Goal: Task Accomplishment & Management: Complete application form

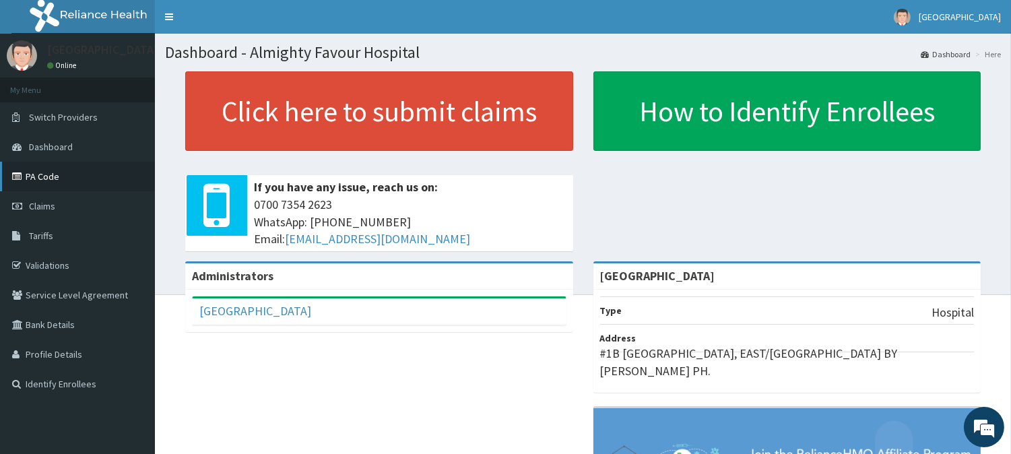
click at [44, 178] on link "PA Code" at bounding box center [77, 177] width 155 height 30
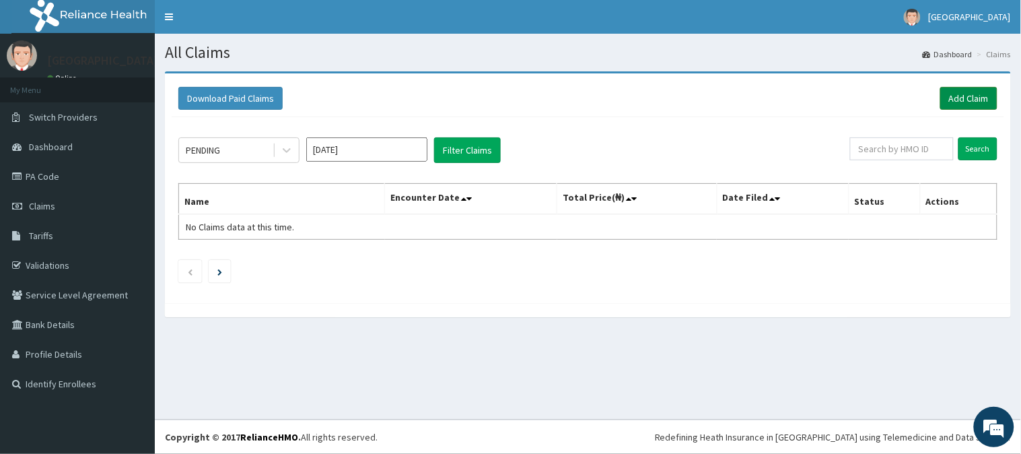
click at [971, 94] on link "Add Claim" at bounding box center [969, 98] width 57 height 23
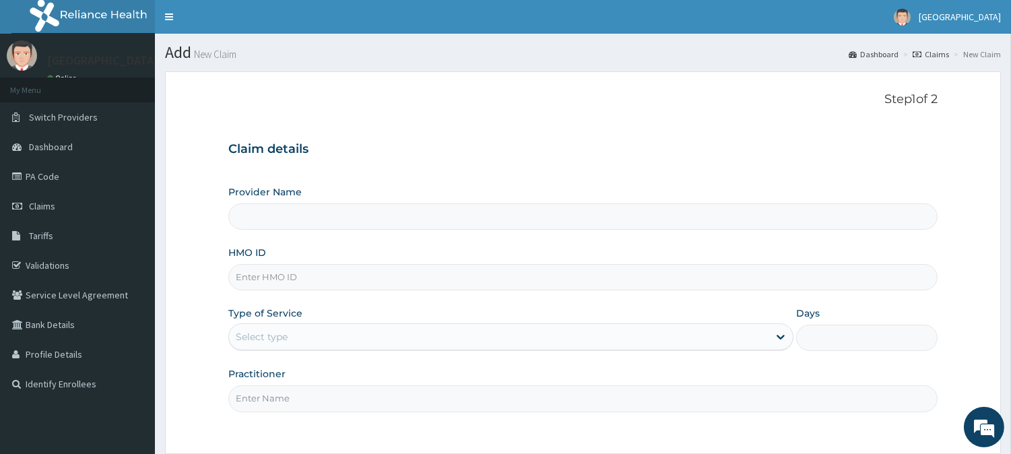
type input "[GEOGRAPHIC_DATA]"
click at [253, 279] on input "HMO ID" at bounding box center [582, 277] width 709 height 26
paste input "ERM/10264/B"
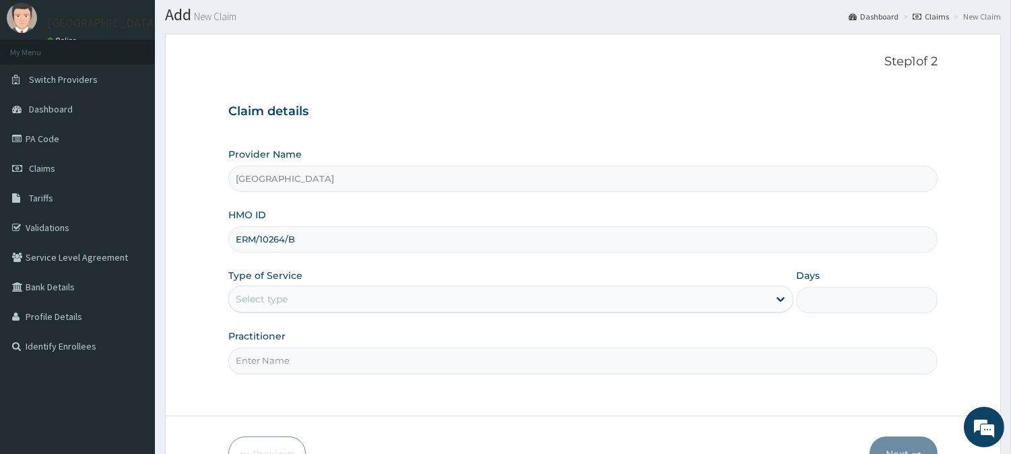
scroll to position [120, 0]
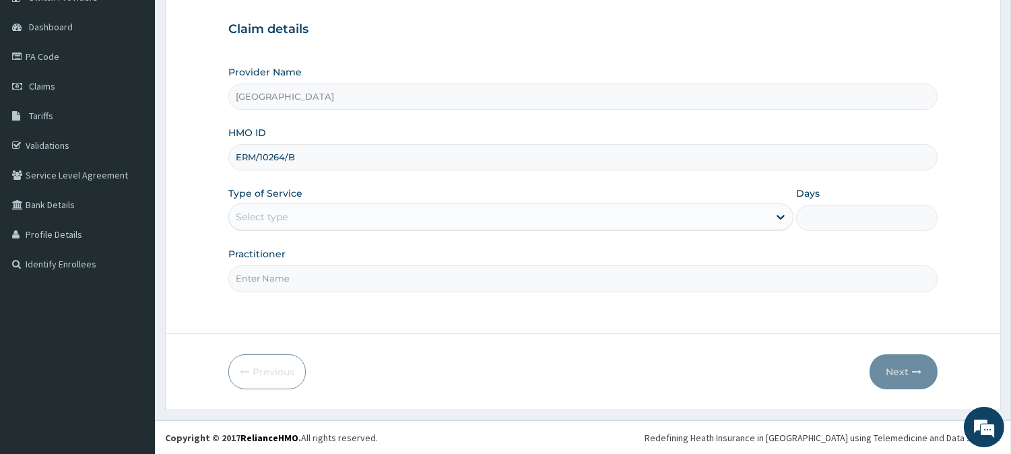
type input "ERM/10264/B"
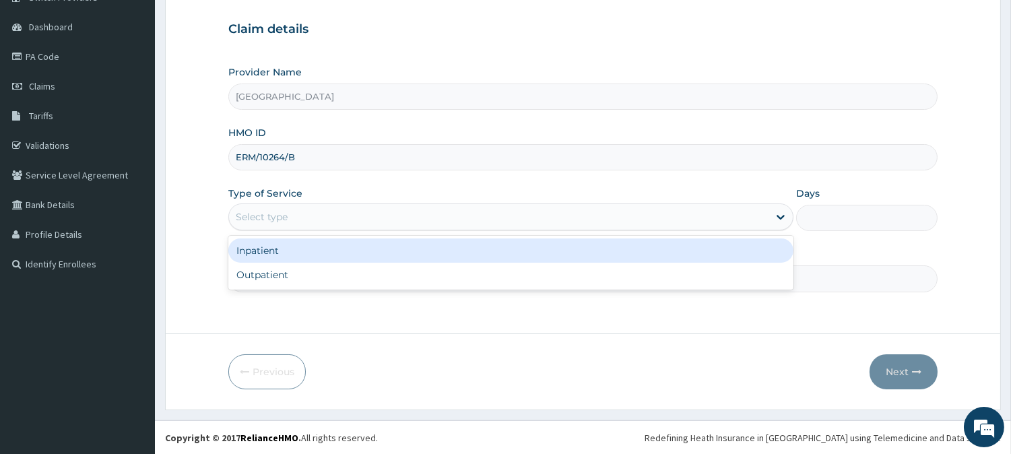
click at [273, 217] on div "Select type" at bounding box center [262, 216] width 52 height 13
click at [265, 252] on div "Inpatient" at bounding box center [510, 250] width 565 height 24
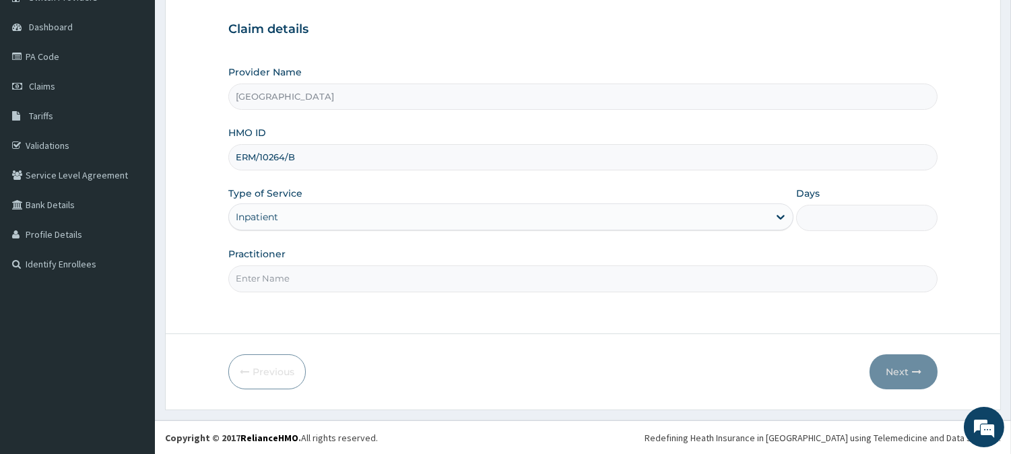
click at [869, 220] on input "Days" at bounding box center [866, 218] width 141 height 26
type input "2"
click at [304, 279] on input "Practitioner" at bounding box center [582, 278] width 709 height 26
type input "[PERSON_NAME][GEOGRAPHIC_DATA]"
click at [904, 368] on button "Next" at bounding box center [903, 371] width 68 height 35
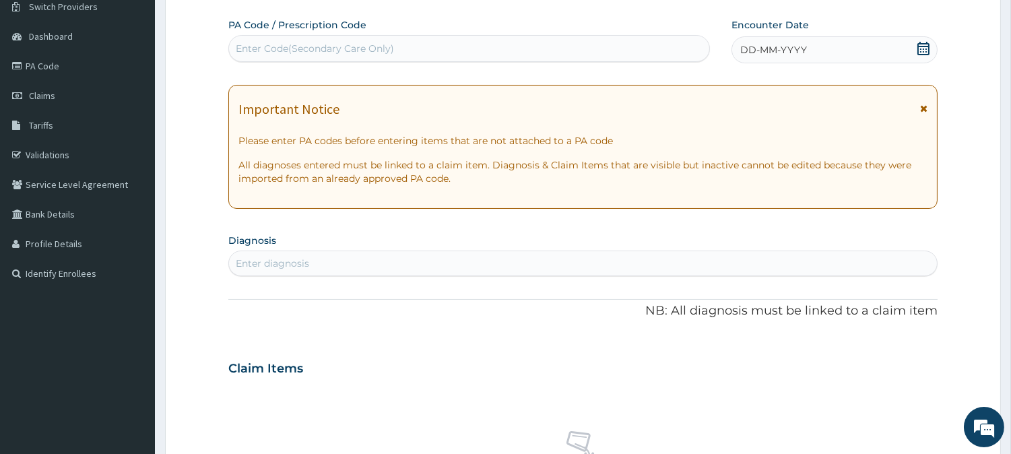
scroll to position [45, 0]
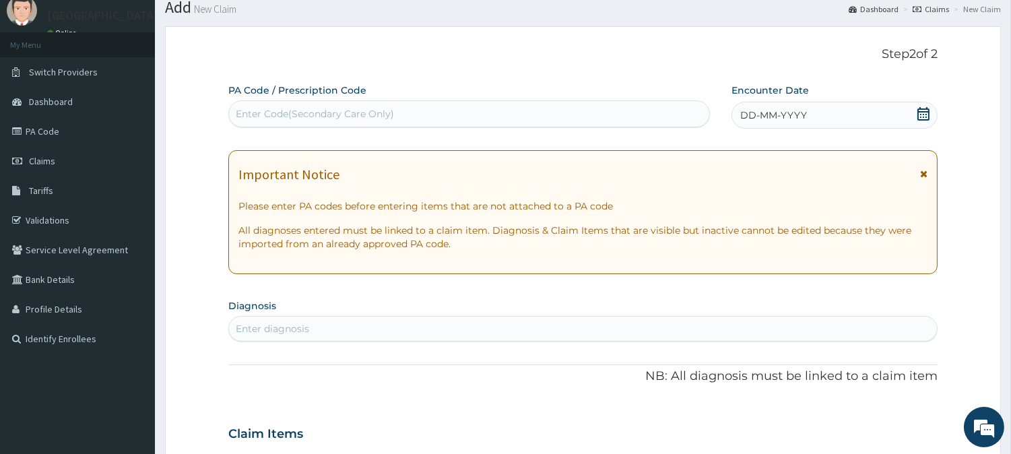
click at [795, 115] on span "DD-MM-YYYY" at bounding box center [773, 114] width 67 height 13
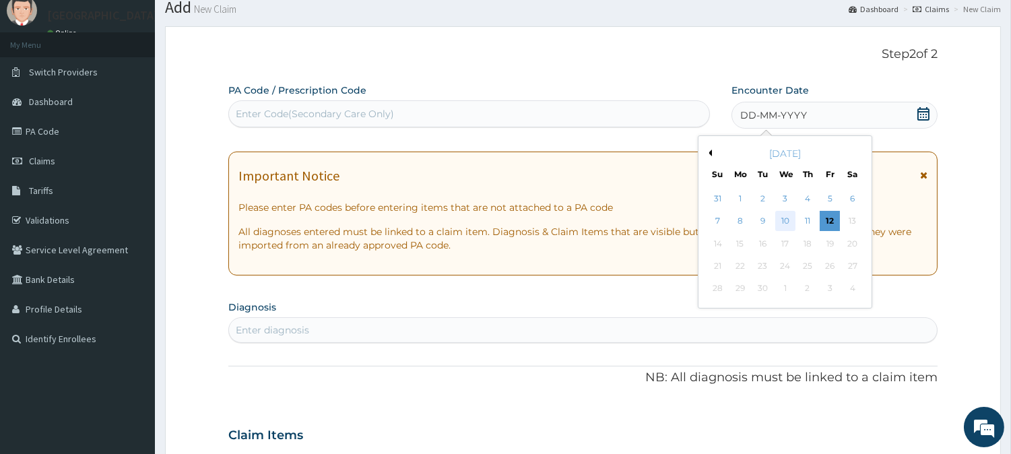
click at [785, 222] on div "10" at bounding box center [784, 221] width 20 height 20
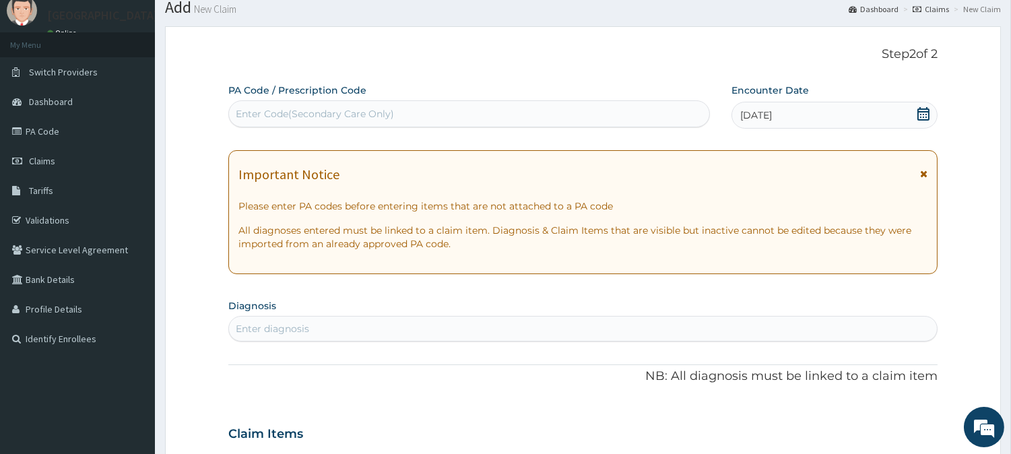
click at [331, 109] on div "Enter Code(Secondary Care Only)" at bounding box center [315, 113] width 158 height 13
paste input "PA/2F43B2"
type input "PA/2F43B2"
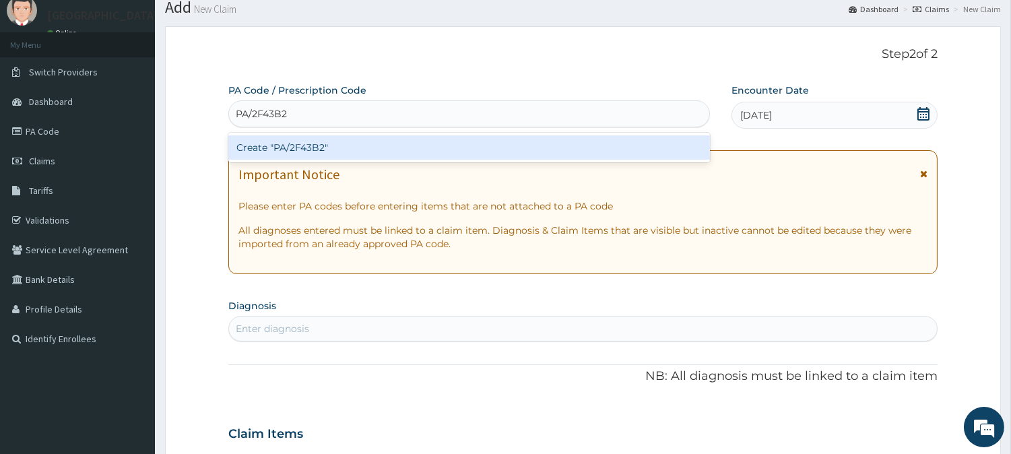
click at [353, 150] on div "Create "PA/2F43B2"" at bounding box center [468, 147] width 481 height 24
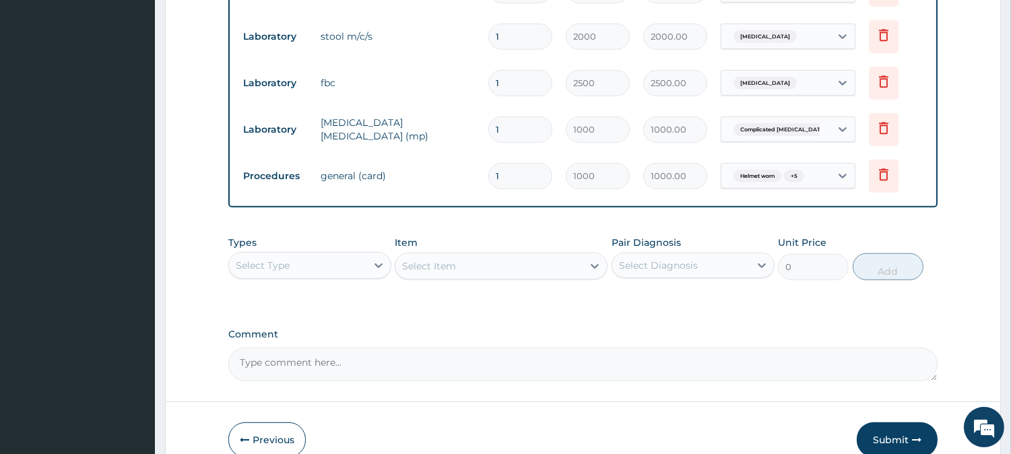
scroll to position [1556, 0]
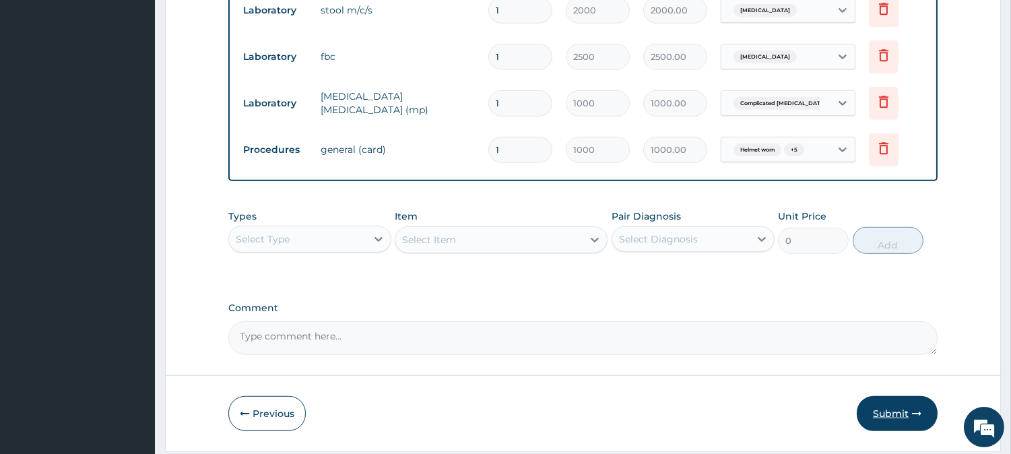
click at [885, 396] on button "Submit" at bounding box center [896, 413] width 81 height 35
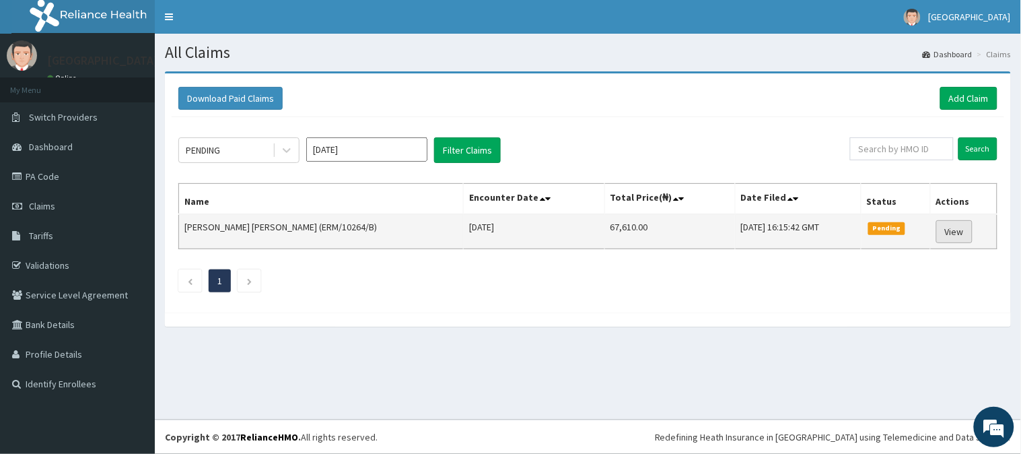
click at [945, 232] on link "View" at bounding box center [955, 231] width 36 height 23
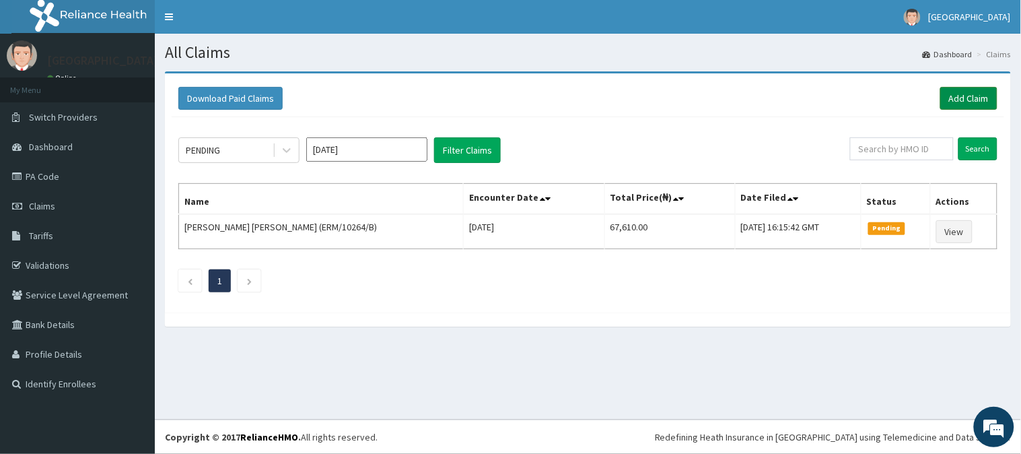
click at [959, 93] on link "Add Claim" at bounding box center [969, 98] width 57 height 23
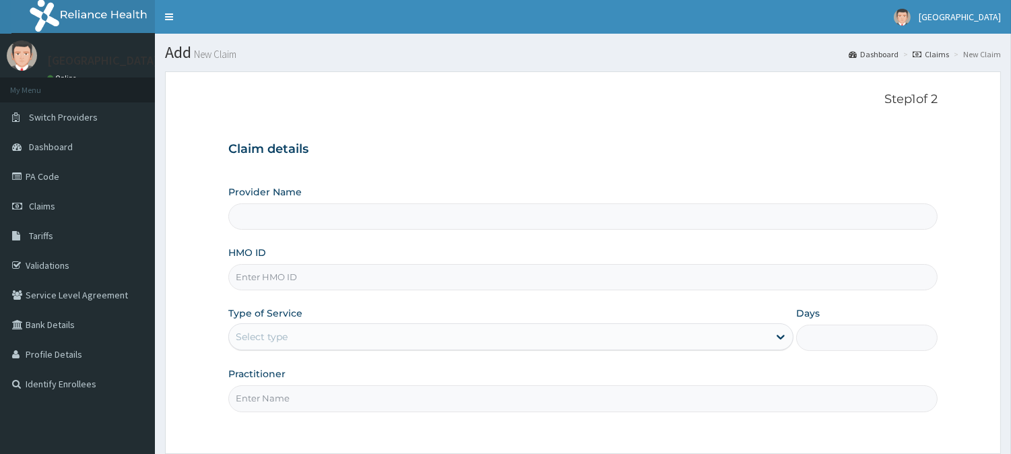
click at [283, 274] on input "HMO ID" at bounding box center [582, 277] width 709 height 26
paste input "SFA/11727/A"
type input "SFA/11727/A"
type input "[GEOGRAPHIC_DATA]"
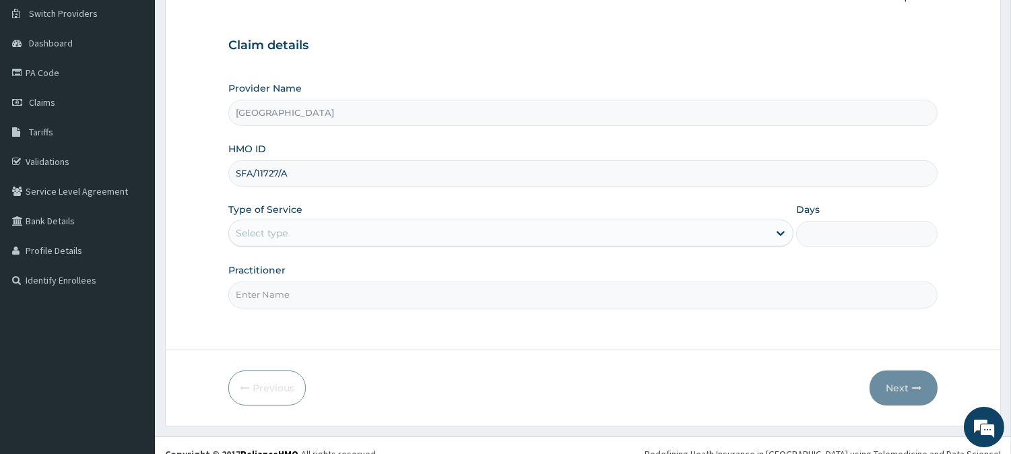
scroll to position [120, 0]
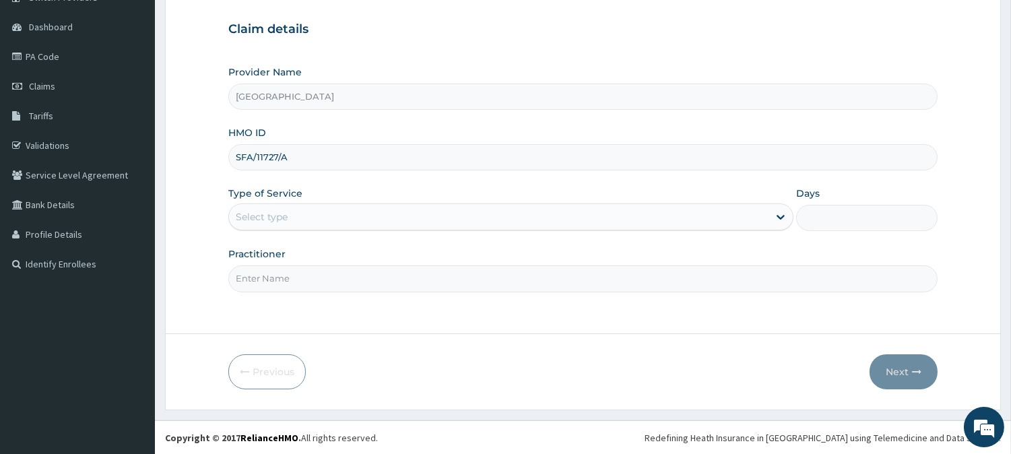
type input "SFA/11727/A"
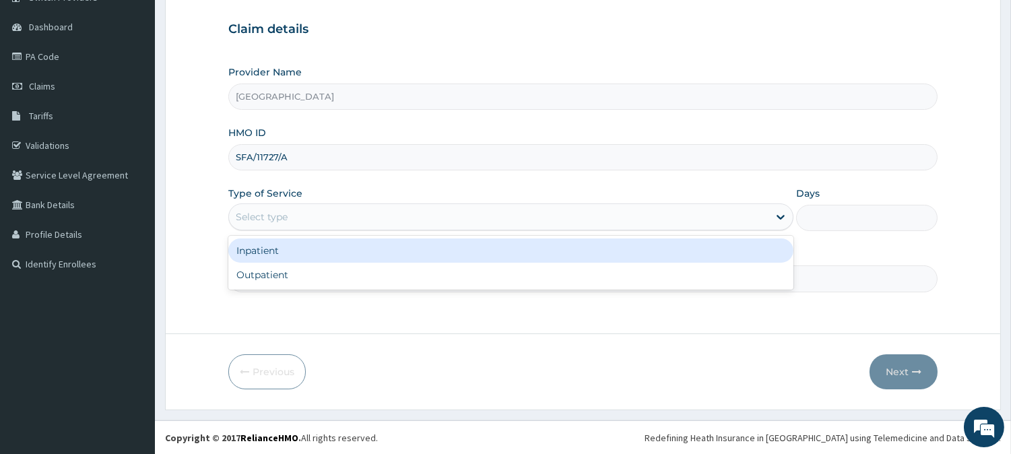
click at [248, 209] on div "Select type" at bounding box center [498, 217] width 539 height 22
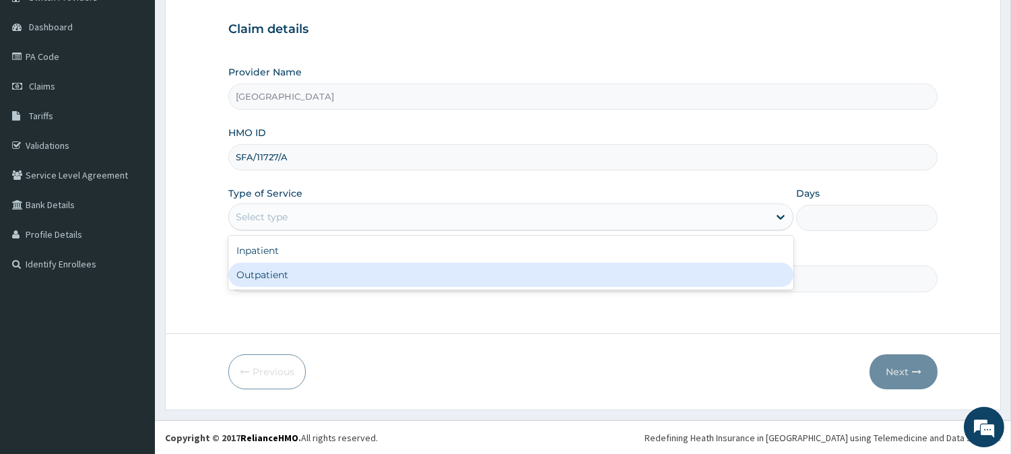
click at [279, 273] on div "Outpatient" at bounding box center [510, 275] width 565 height 24
type input "1"
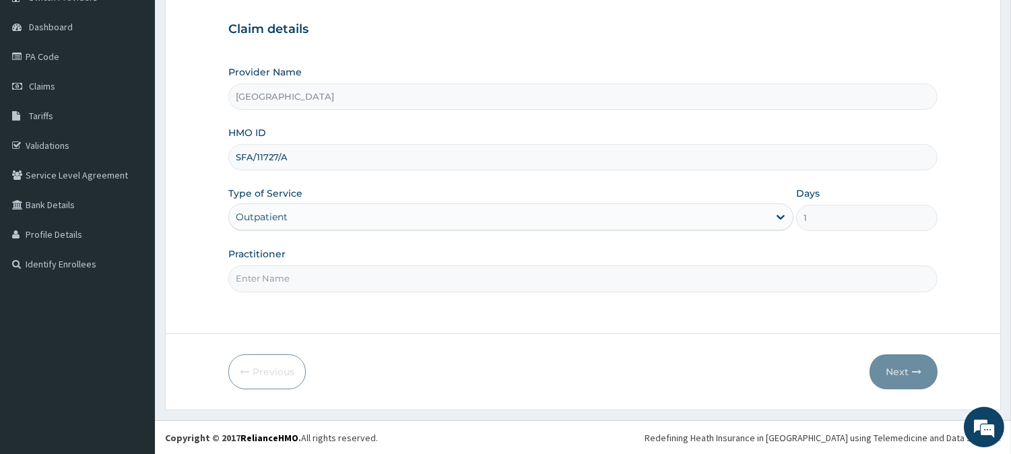
click at [276, 273] on input "Practitioner" at bounding box center [582, 278] width 709 height 26
type input "[PERSON_NAME][GEOGRAPHIC_DATA]"
click at [898, 366] on button "Next" at bounding box center [903, 371] width 68 height 35
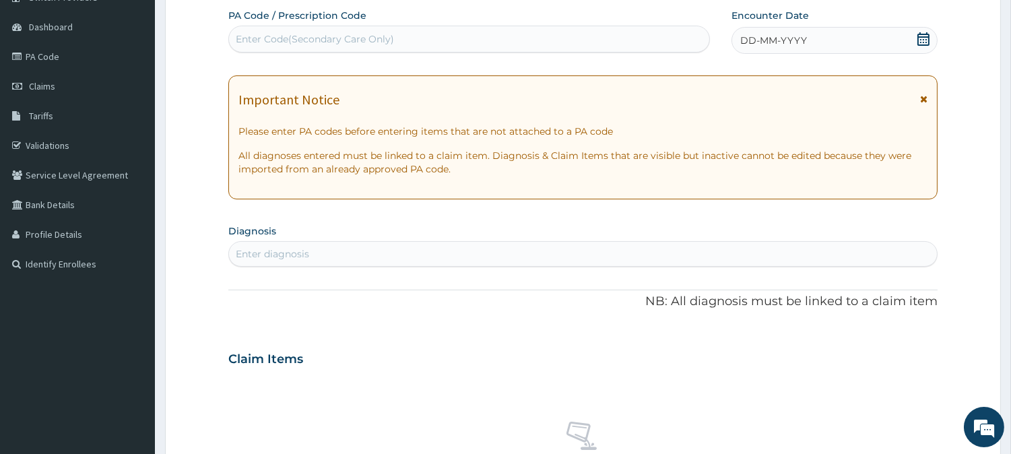
scroll to position [0, 0]
click at [807, 36] on div "DD-MM-YYYY" at bounding box center [834, 40] width 206 height 27
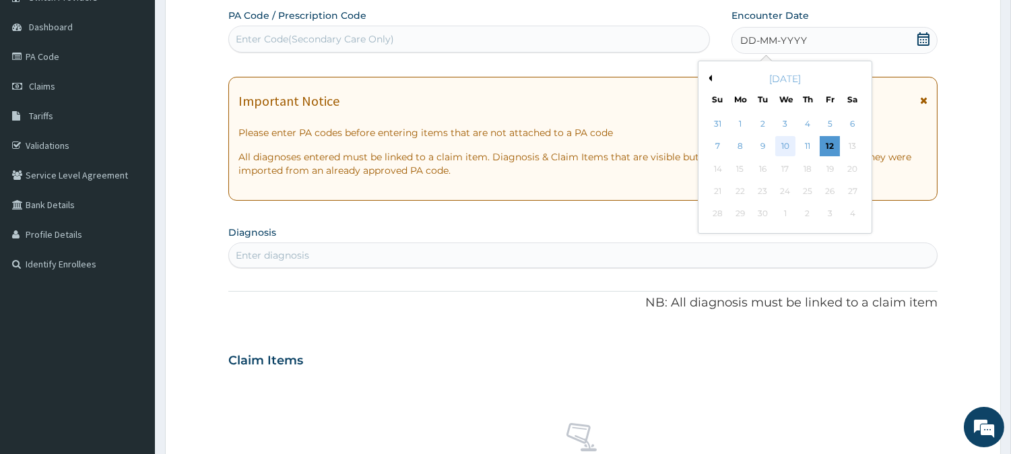
click at [784, 146] on div "10" at bounding box center [784, 147] width 20 height 20
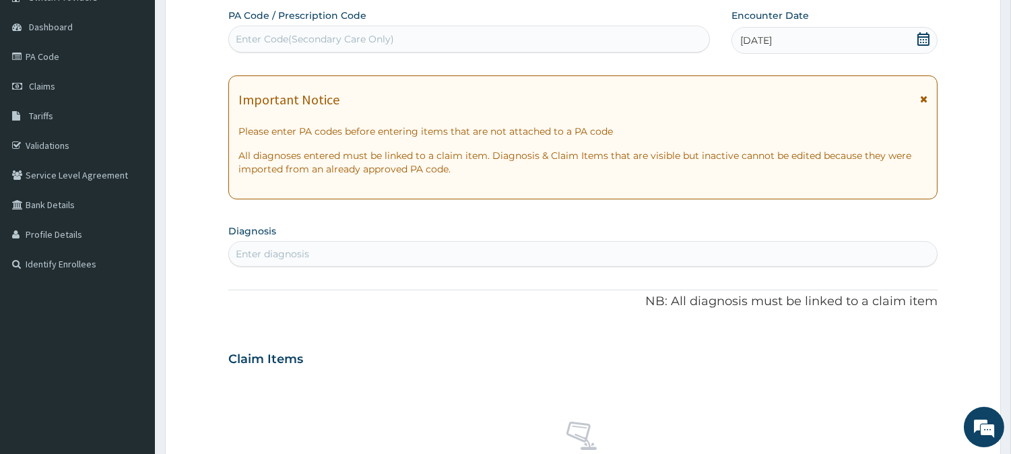
click at [285, 36] on div "Enter Code(Secondary Care Only)" at bounding box center [315, 38] width 158 height 13
paste input "PA/7558EF"
type input "PA/7558EF"
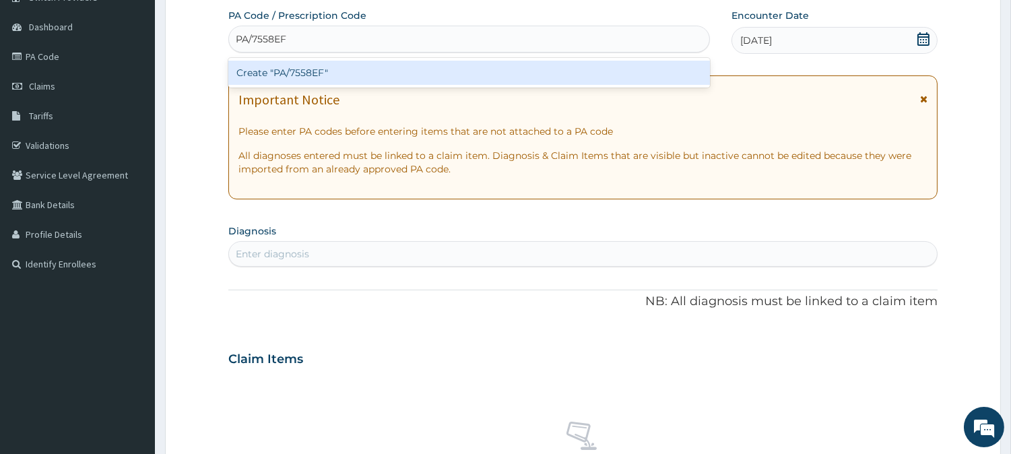
click at [330, 75] on div "Create "PA/7558EF"" at bounding box center [468, 73] width 481 height 24
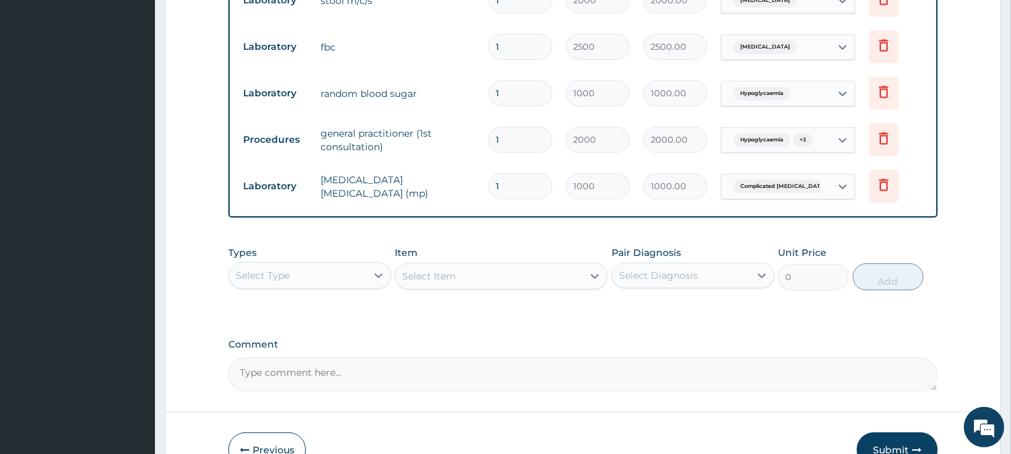
scroll to position [966, 0]
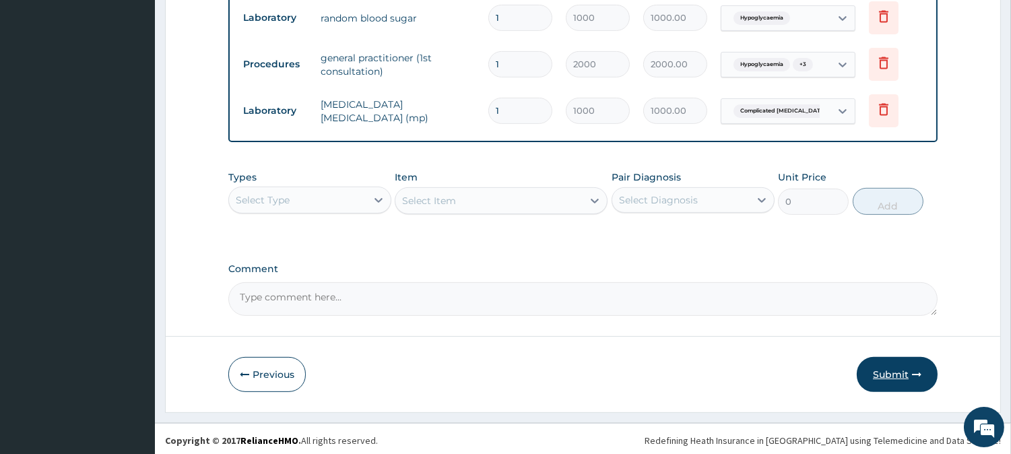
click at [900, 373] on button "Submit" at bounding box center [896, 374] width 81 height 35
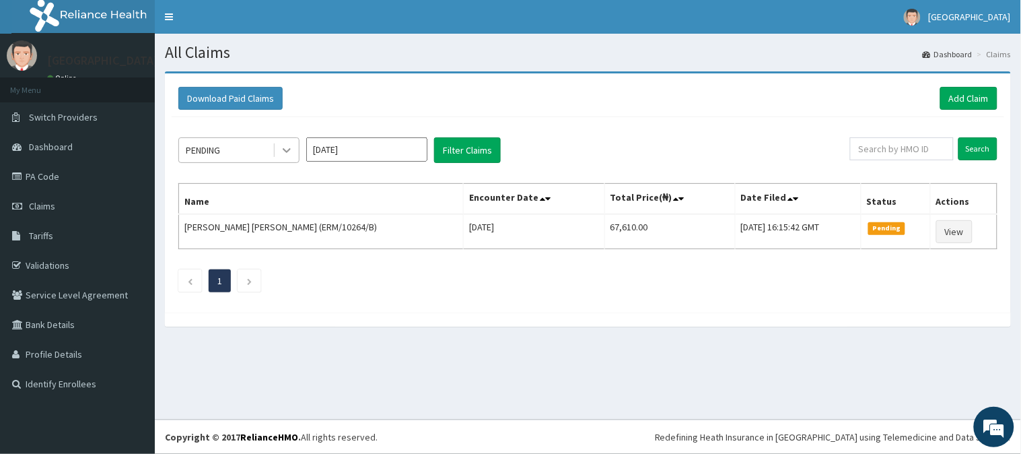
click at [286, 152] on icon at bounding box center [287, 151] width 8 height 5
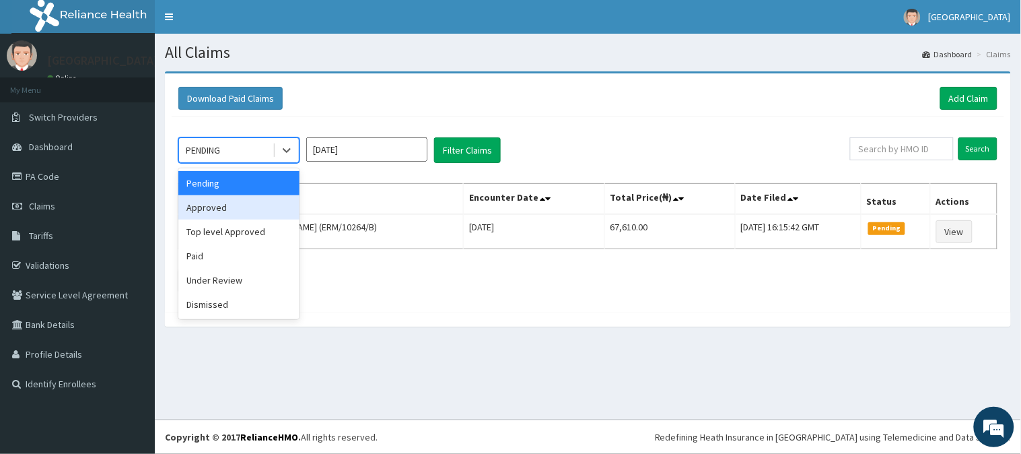
click at [258, 210] on div "Approved" at bounding box center [238, 207] width 121 height 24
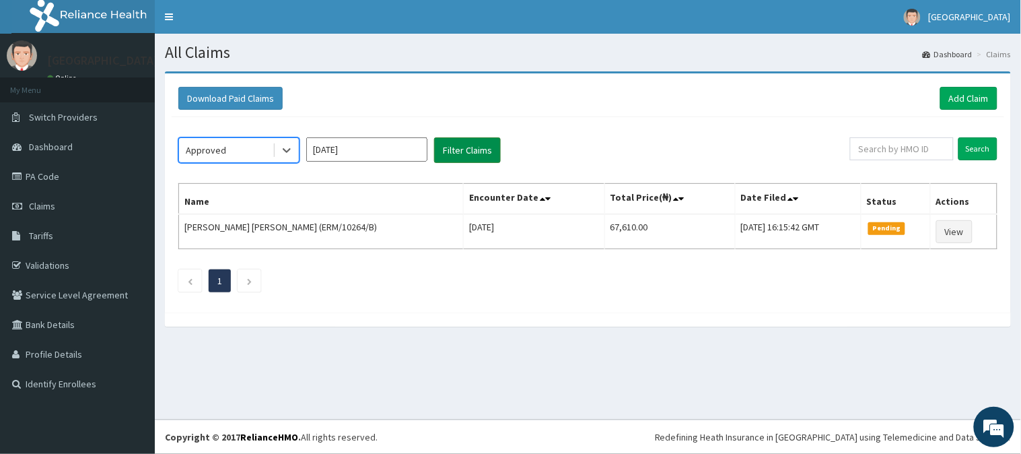
click at [473, 145] on button "Filter Claims" at bounding box center [467, 150] width 67 height 26
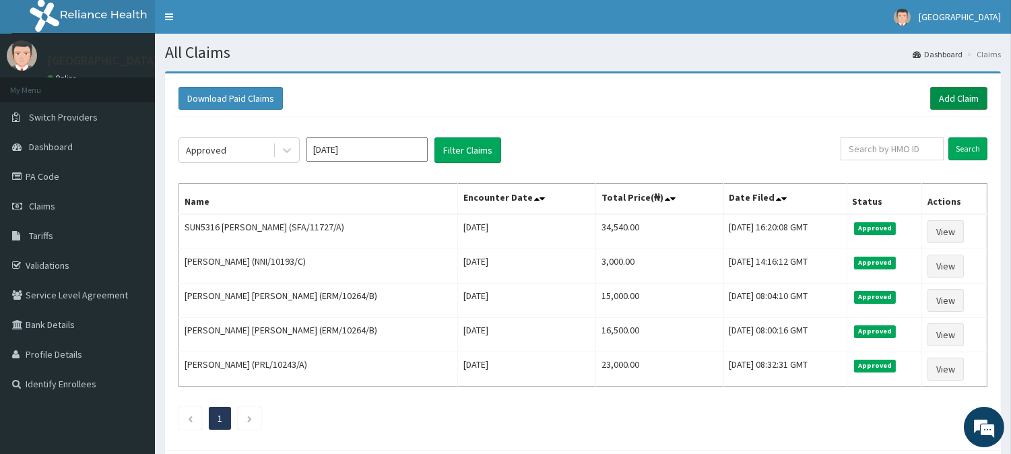
click at [950, 93] on link "Add Claim" at bounding box center [958, 98] width 57 height 23
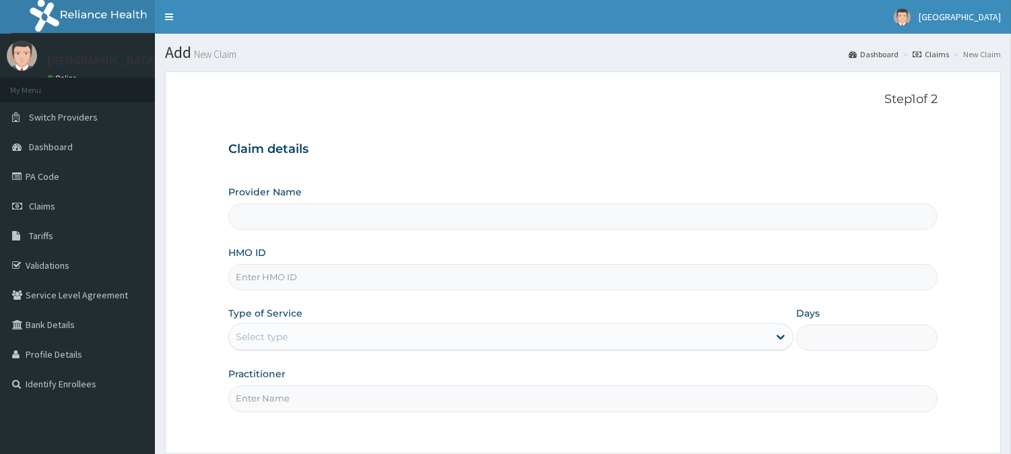
click at [250, 280] on input "HMO ID" at bounding box center [582, 277] width 709 height 26
type input "[GEOGRAPHIC_DATA]"
paste input "QKA/10012/A"
type input "QKA/10012/A"
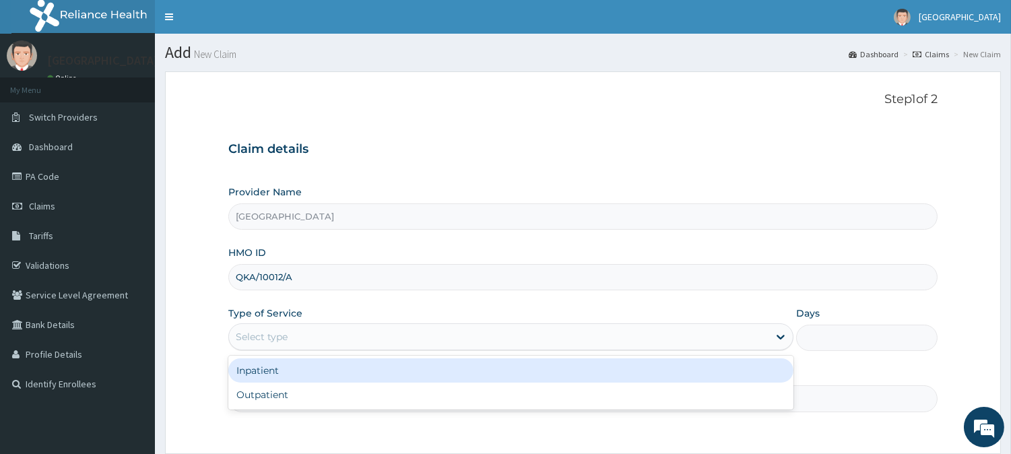
click at [256, 335] on div "Select type" at bounding box center [262, 336] width 52 height 13
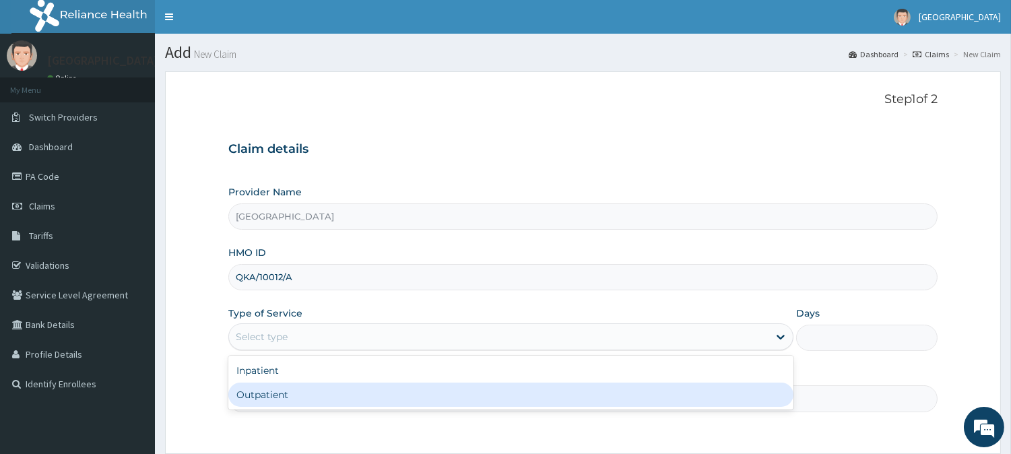
click at [272, 393] on div "Outpatient" at bounding box center [510, 394] width 565 height 24
type input "1"
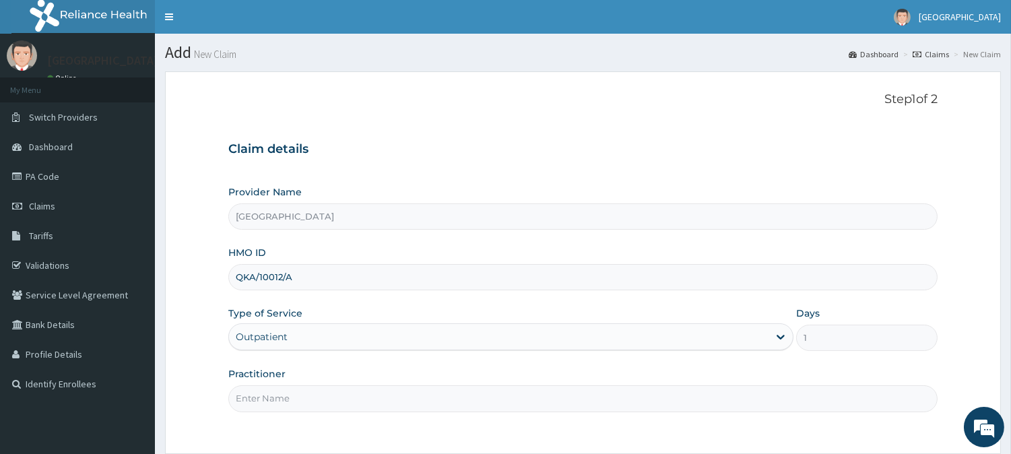
click at [275, 376] on label "Practitioner" at bounding box center [256, 373] width 57 height 13
click at [275, 385] on input "Practitioner" at bounding box center [582, 398] width 709 height 26
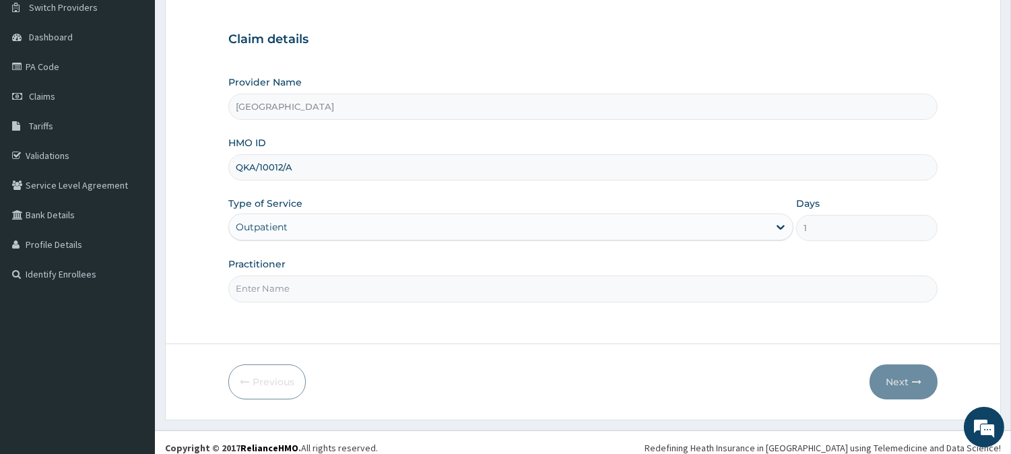
scroll to position [120, 0]
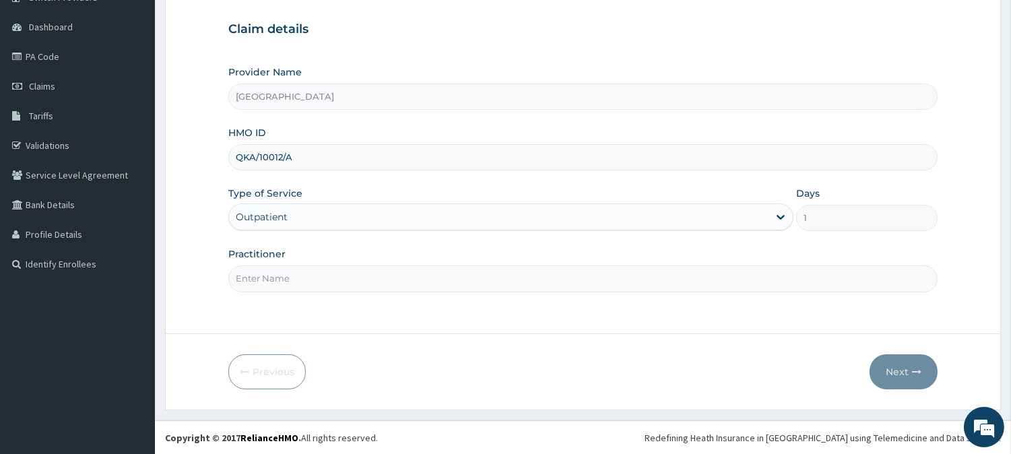
click at [265, 279] on input "Practitioner" at bounding box center [582, 278] width 709 height 26
type input "DR. KILANI"
click at [883, 376] on button "Next" at bounding box center [903, 371] width 68 height 35
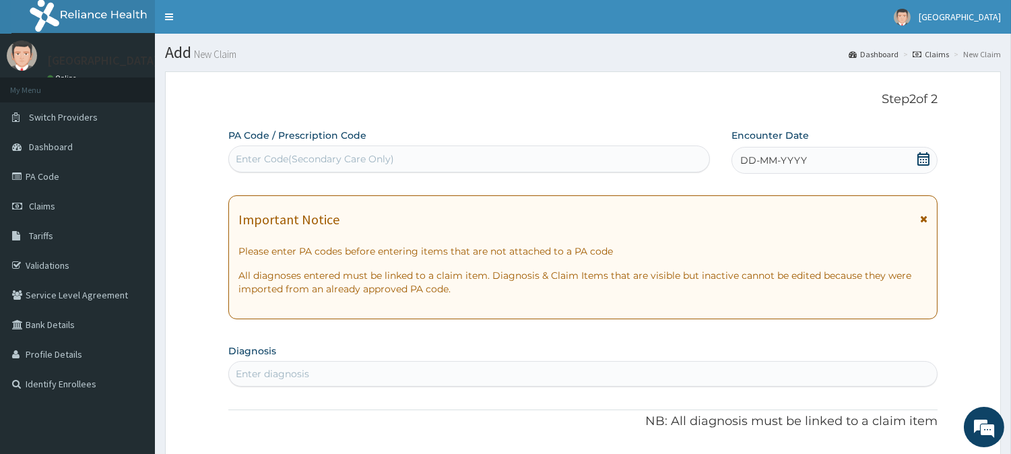
click at [769, 158] on span "DD-MM-YYYY" at bounding box center [773, 160] width 67 height 13
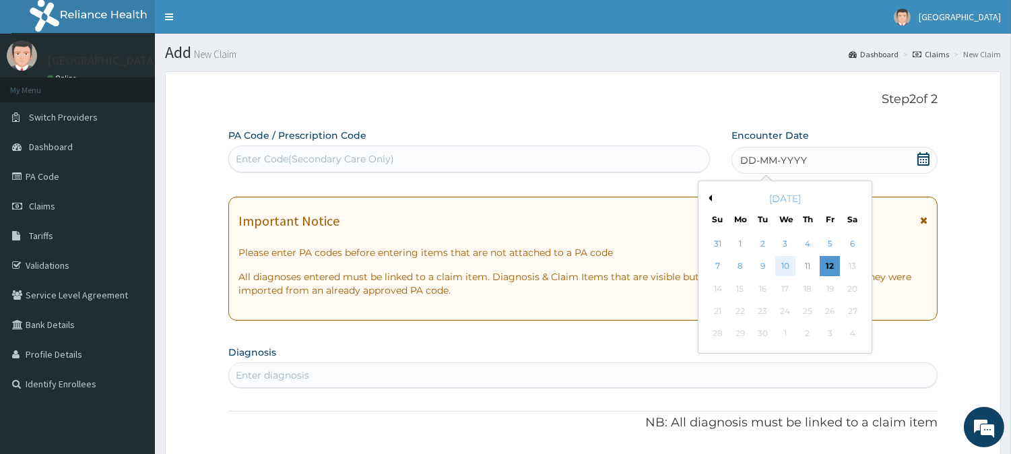
drag, startPoint x: 785, startPoint y: 269, endPoint x: 663, endPoint y: 249, distance: 123.5
click at [785, 268] on div "10" at bounding box center [784, 267] width 20 height 20
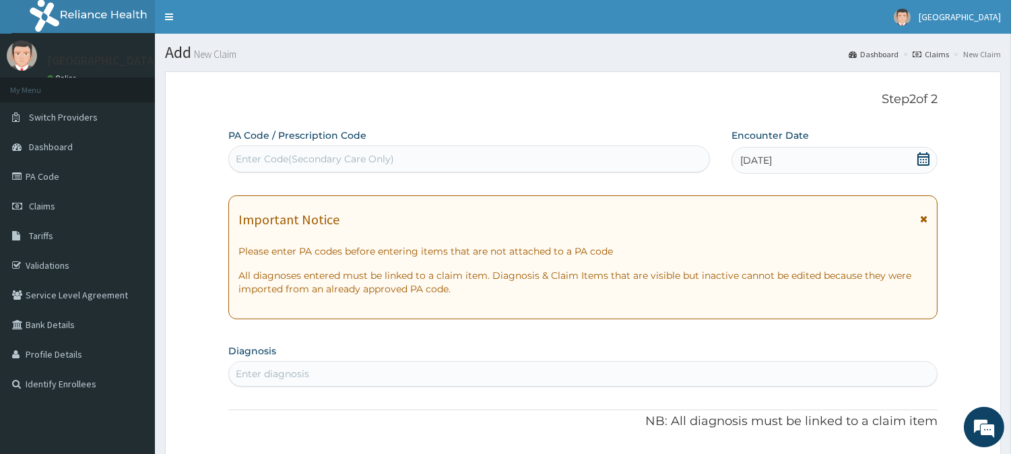
click at [265, 159] on div "Enter Code(Secondary Care Only)" at bounding box center [315, 158] width 158 height 13
paste input "PA/3C1BD4"
type input "PA/3C1BD4"
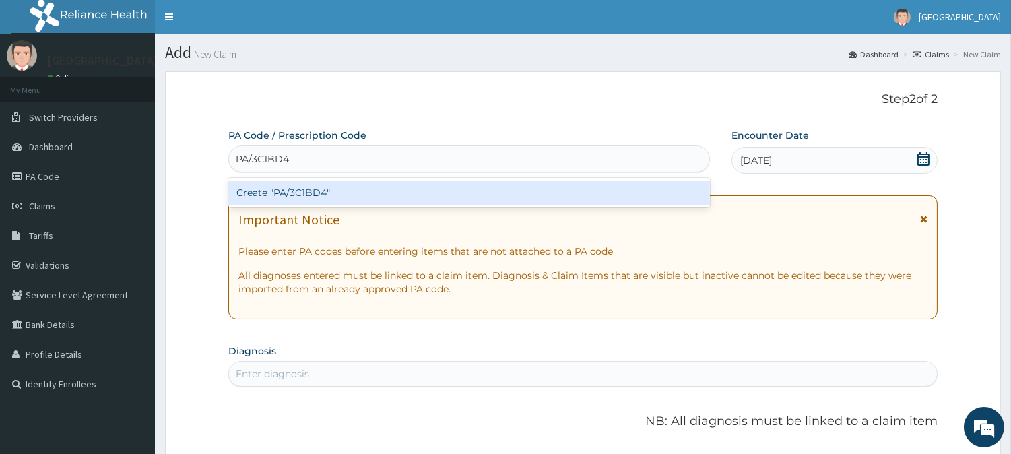
click at [295, 189] on div "Create "PA/3C1BD4"" at bounding box center [468, 192] width 481 height 24
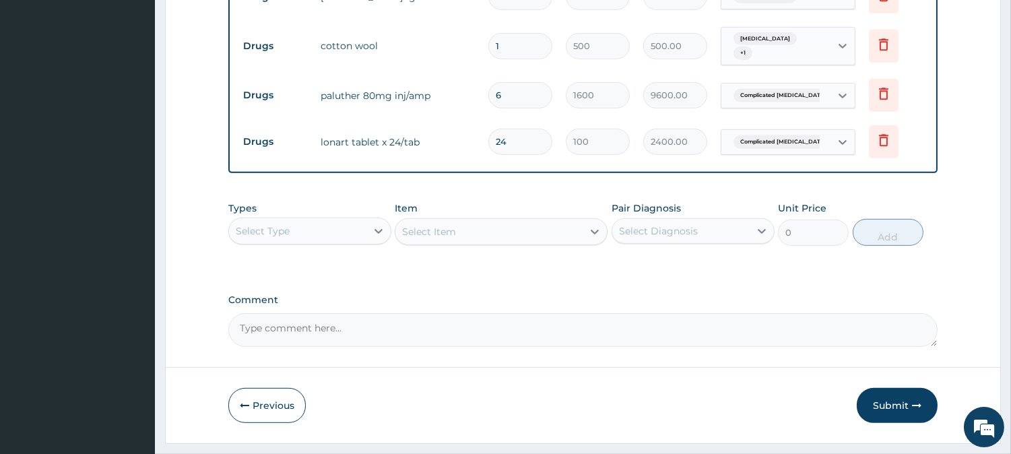
scroll to position [1228, 0]
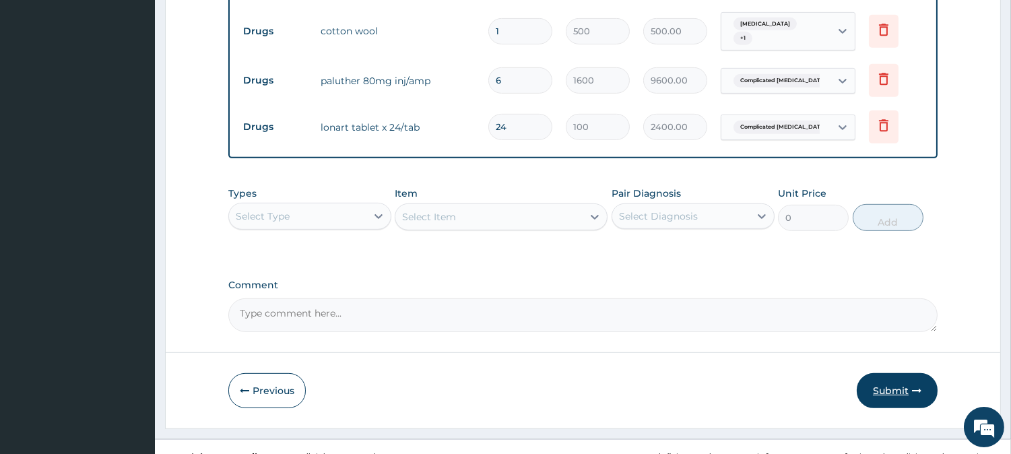
click at [891, 374] on button "Submit" at bounding box center [896, 390] width 81 height 35
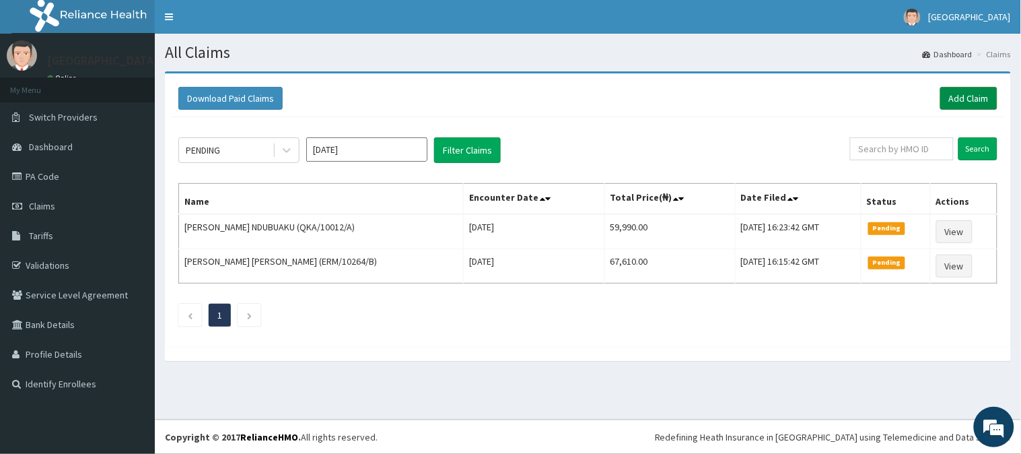
click at [968, 95] on link "Add Claim" at bounding box center [969, 98] width 57 height 23
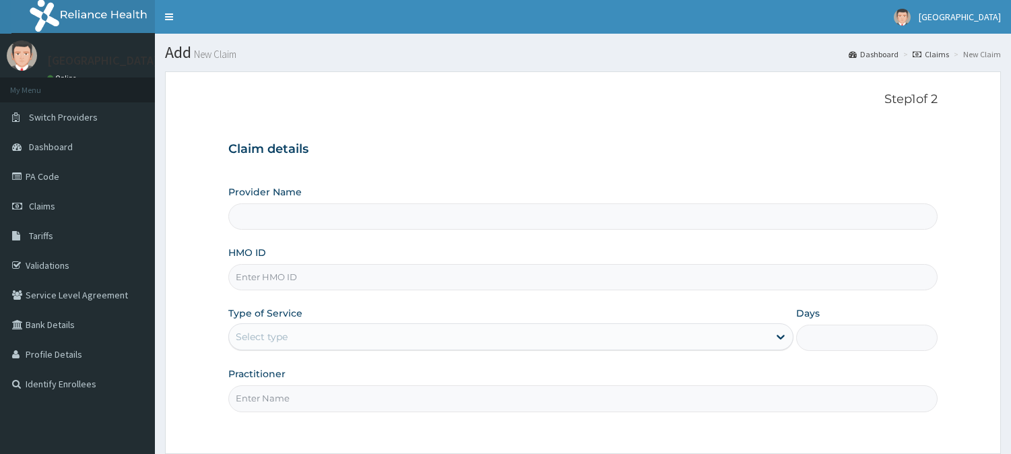
type input "[GEOGRAPHIC_DATA]"
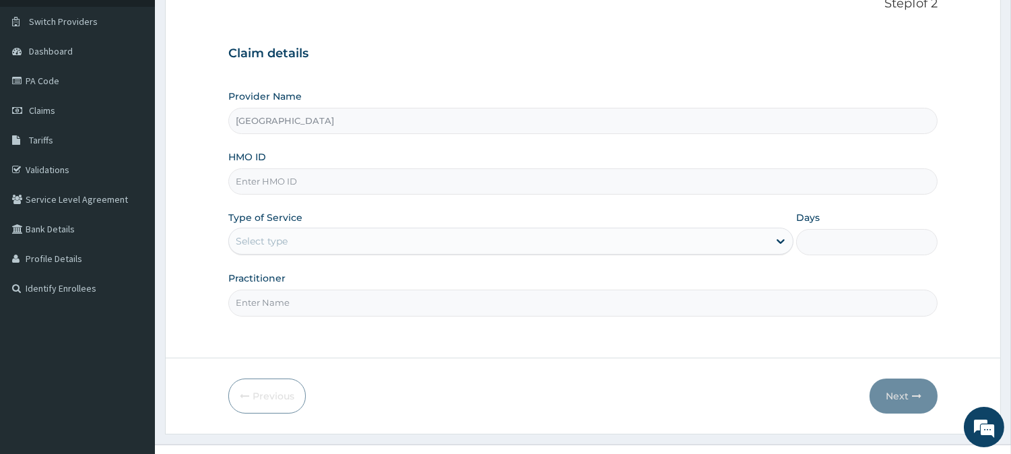
scroll to position [120, 0]
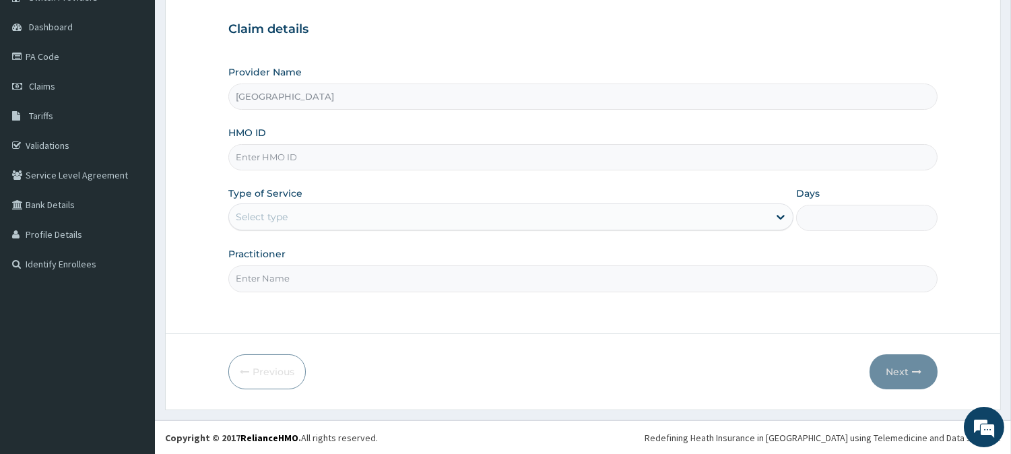
click at [267, 160] on input "HMO ID" at bounding box center [582, 157] width 709 height 26
paste input "SFA/11081/A"
type input "SFA/11081/A"
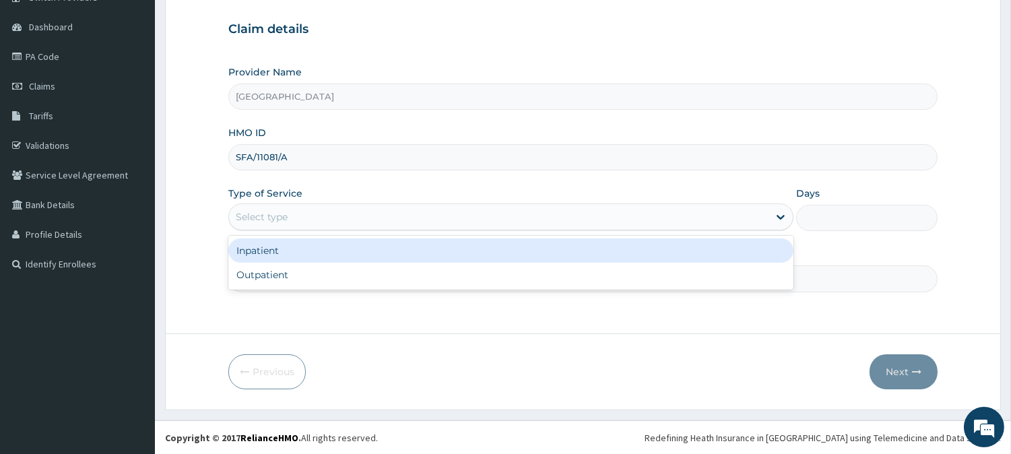
click at [272, 221] on div "Select type" at bounding box center [262, 216] width 52 height 13
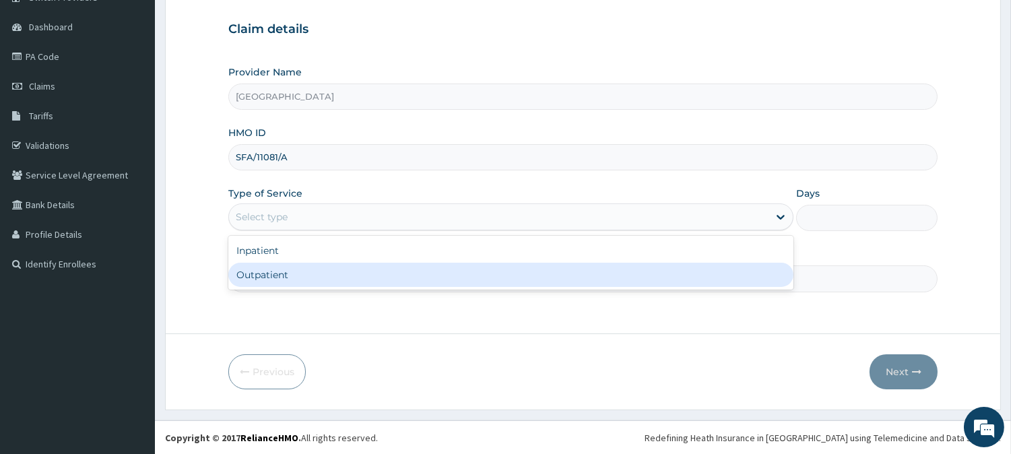
click at [263, 276] on div "Outpatient" at bounding box center [510, 275] width 565 height 24
type input "1"
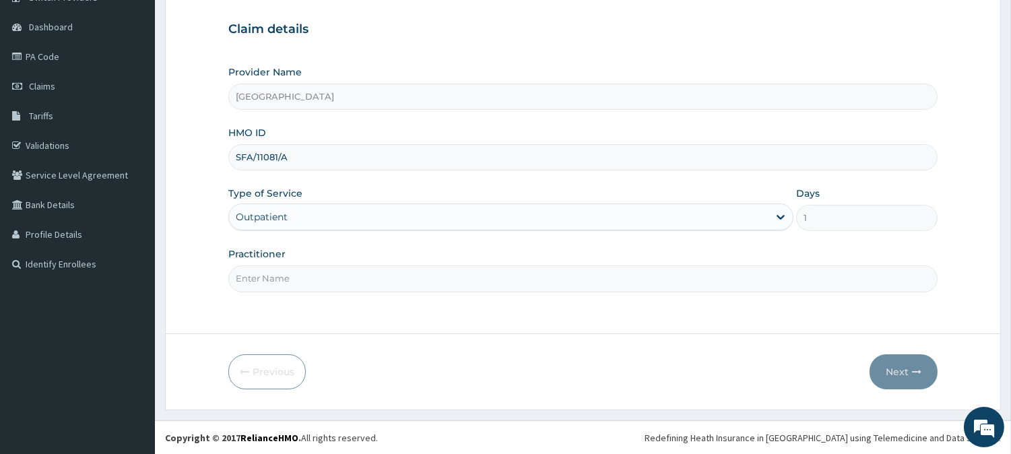
click at [280, 277] on input "Practitioner" at bounding box center [582, 278] width 709 height 26
type input "DR. KILANI"
click at [897, 371] on button "Next" at bounding box center [903, 371] width 68 height 35
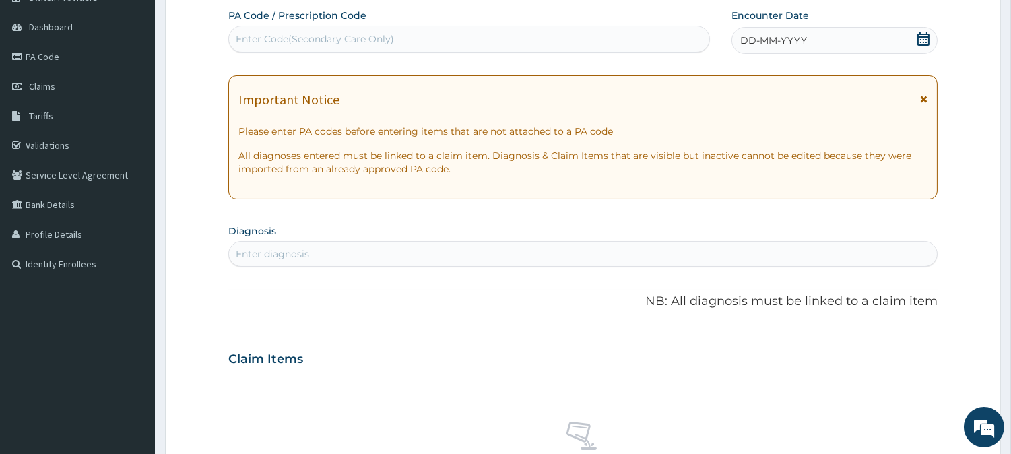
click at [294, 38] on div "Enter Code(Secondary Care Only)" at bounding box center [315, 38] width 158 height 13
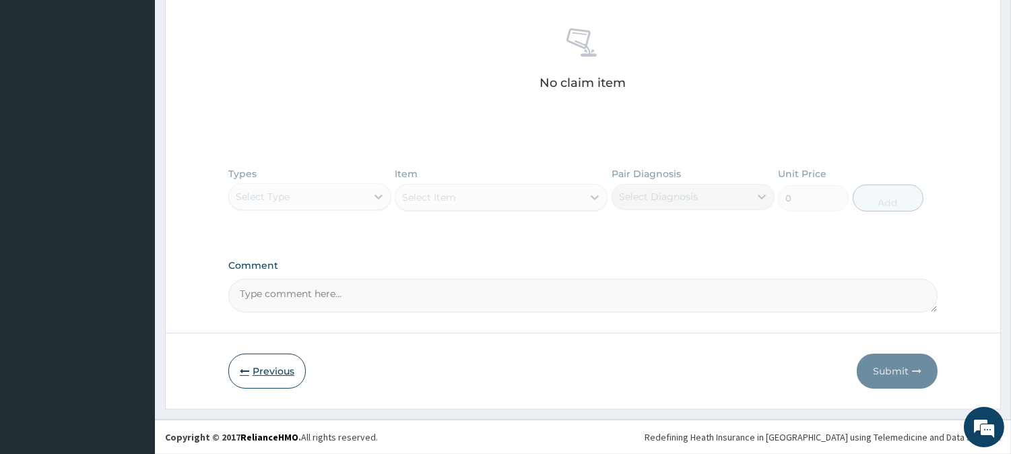
click at [284, 376] on button "Previous" at bounding box center [266, 370] width 77 height 35
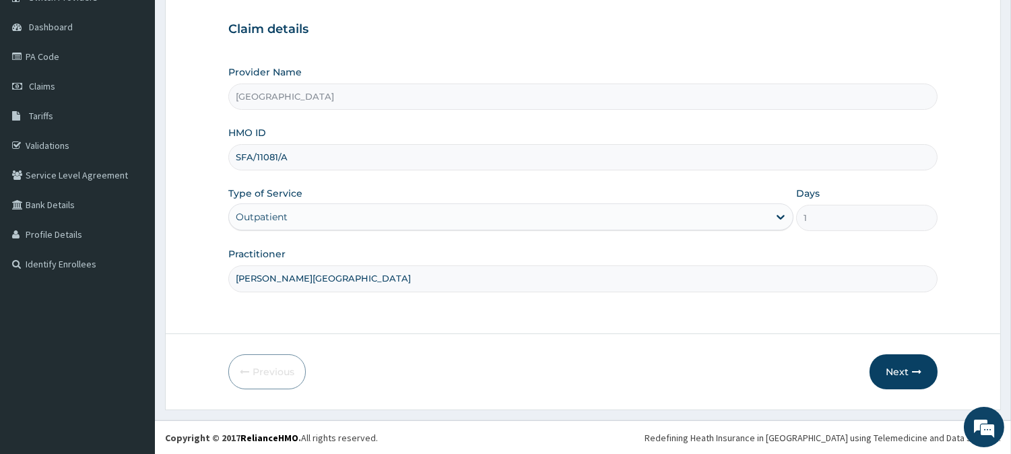
click at [438, 211] on div "Outpatient" at bounding box center [498, 217] width 539 height 22
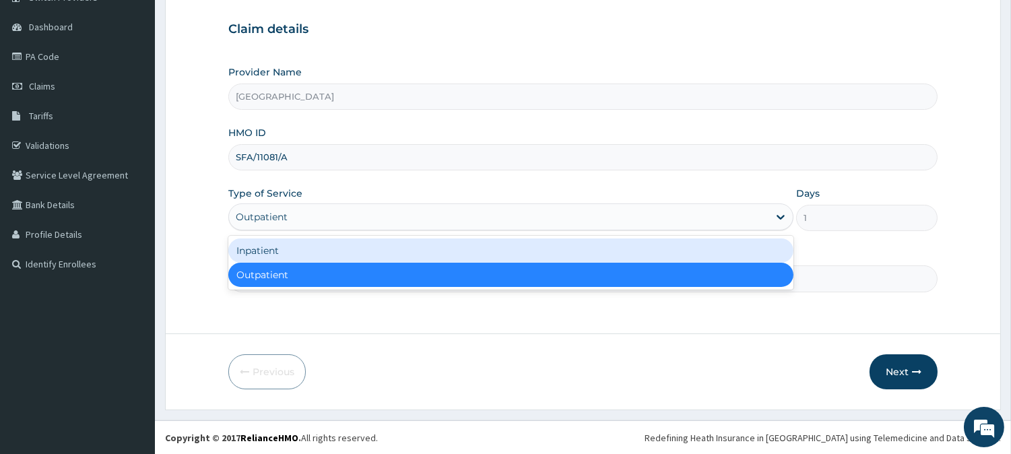
click at [362, 252] on div "Inpatient" at bounding box center [510, 250] width 565 height 24
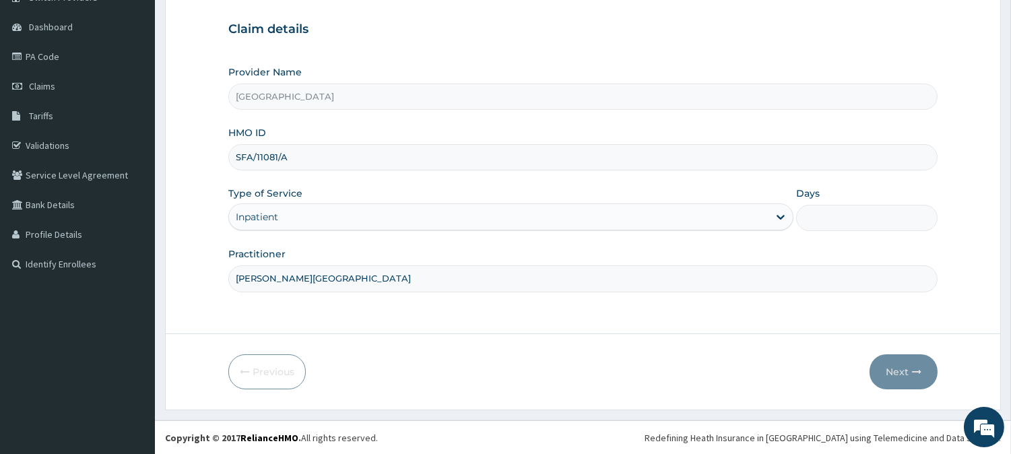
click at [829, 227] on input "Days" at bounding box center [866, 218] width 141 height 26
type input "2"
click at [897, 364] on button "Next" at bounding box center [903, 371] width 68 height 35
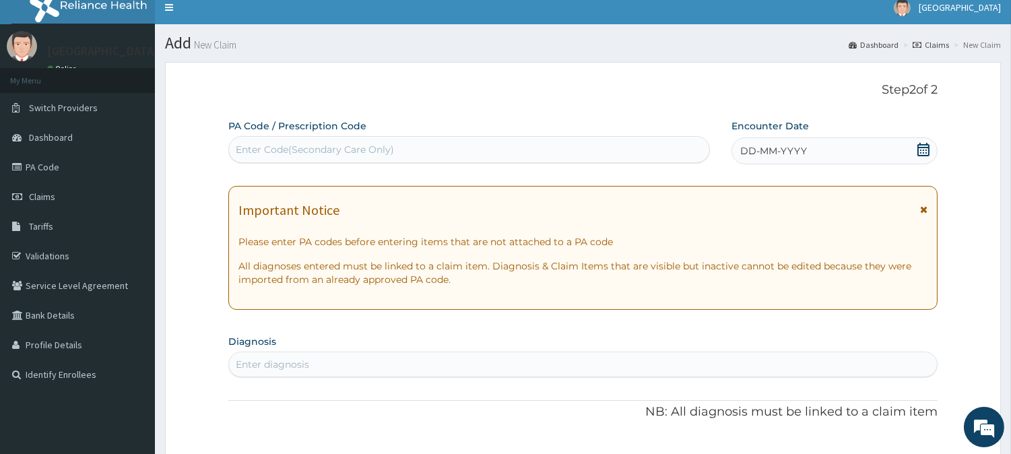
scroll to position [0, 0]
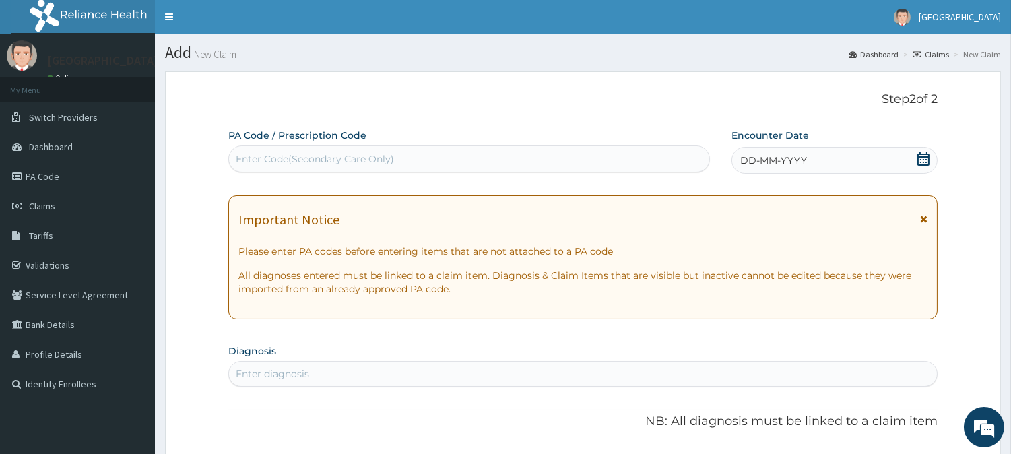
click at [348, 155] on div "Enter Code(Secondary Care Only)" at bounding box center [315, 158] width 158 height 13
click at [778, 152] on div "DD-MM-YYYY" at bounding box center [834, 160] width 206 height 27
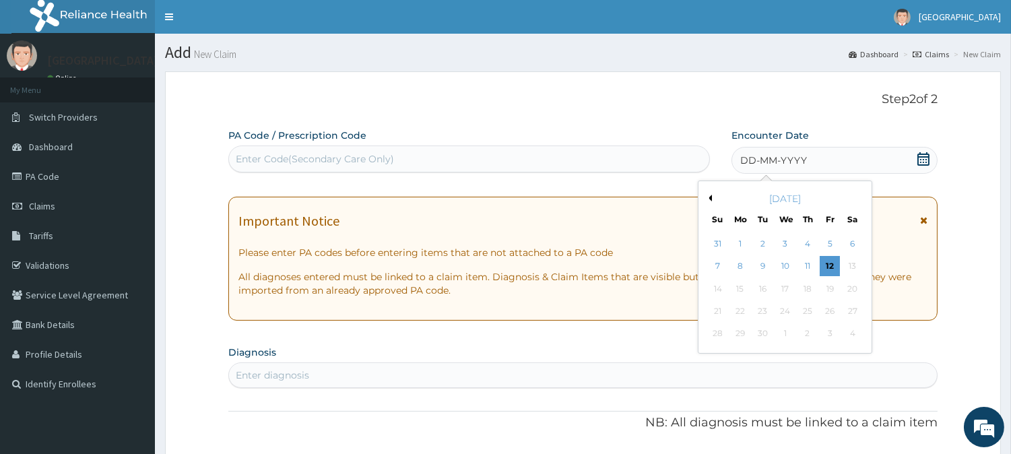
click at [782, 265] on div "10" at bounding box center [784, 267] width 20 height 20
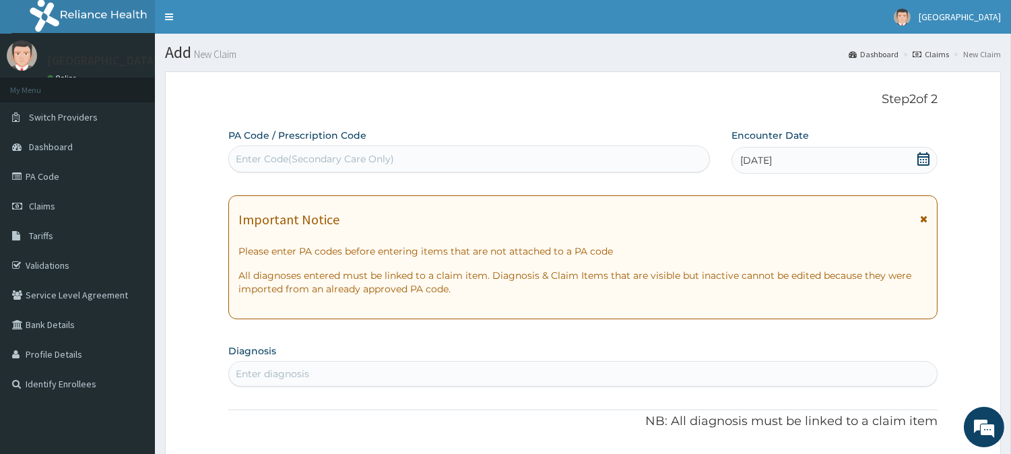
click at [290, 156] on div "Enter Code(Secondary Care Only)" at bounding box center [315, 158] width 158 height 13
paste input "PA/B06AC2"
type input "PA/B06AC2"
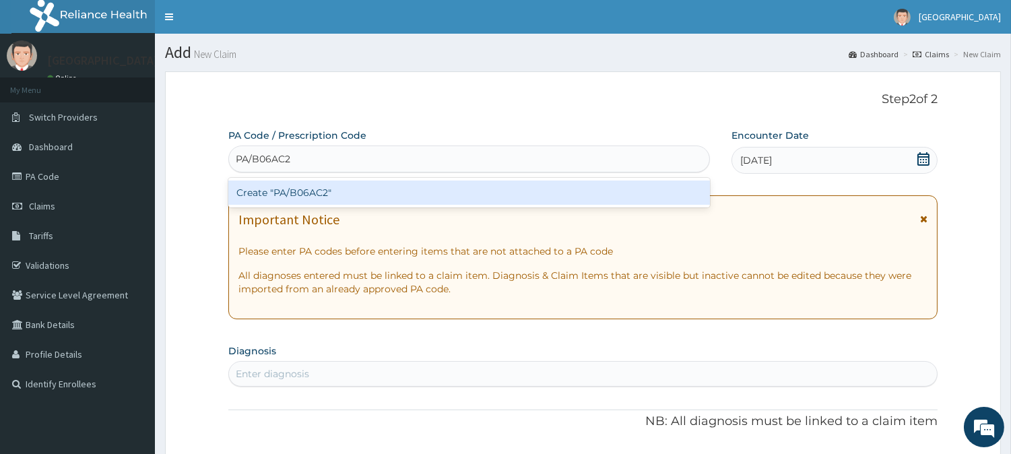
click at [314, 198] on div "Create "PA/B06AC2"" at bounding box center [468, 192] width 481 height 24
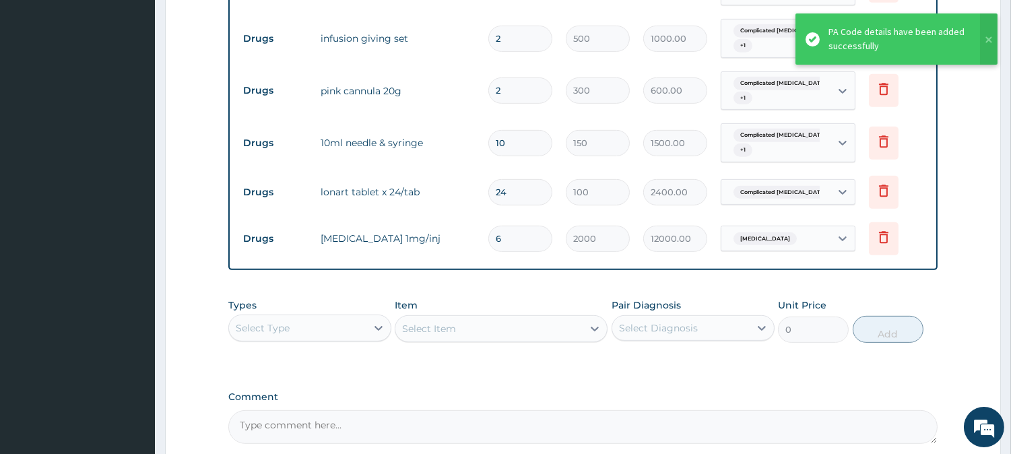
scroll to position [1264, 0]
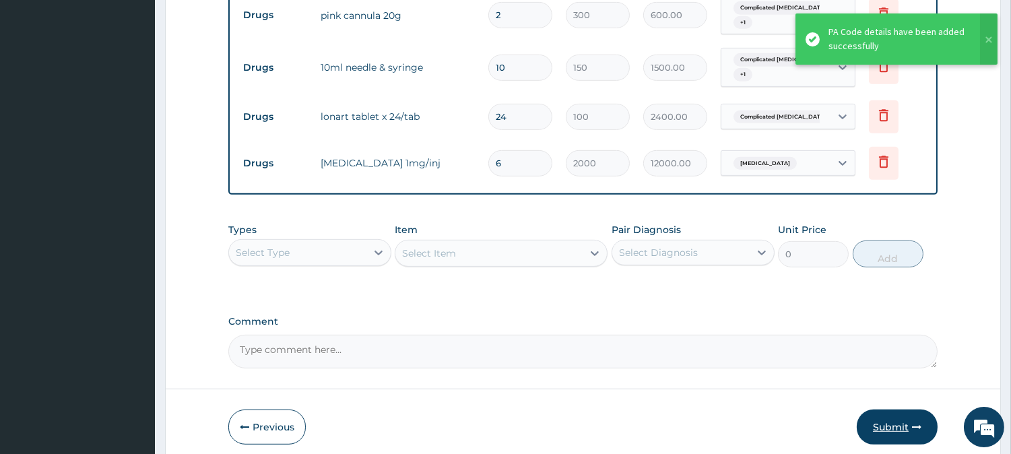
click at [889, 409] on button "Submit" at bounding box center [896, 426] width 81 height 35
